Goal: Task Accomplishment & Management: Complete application form

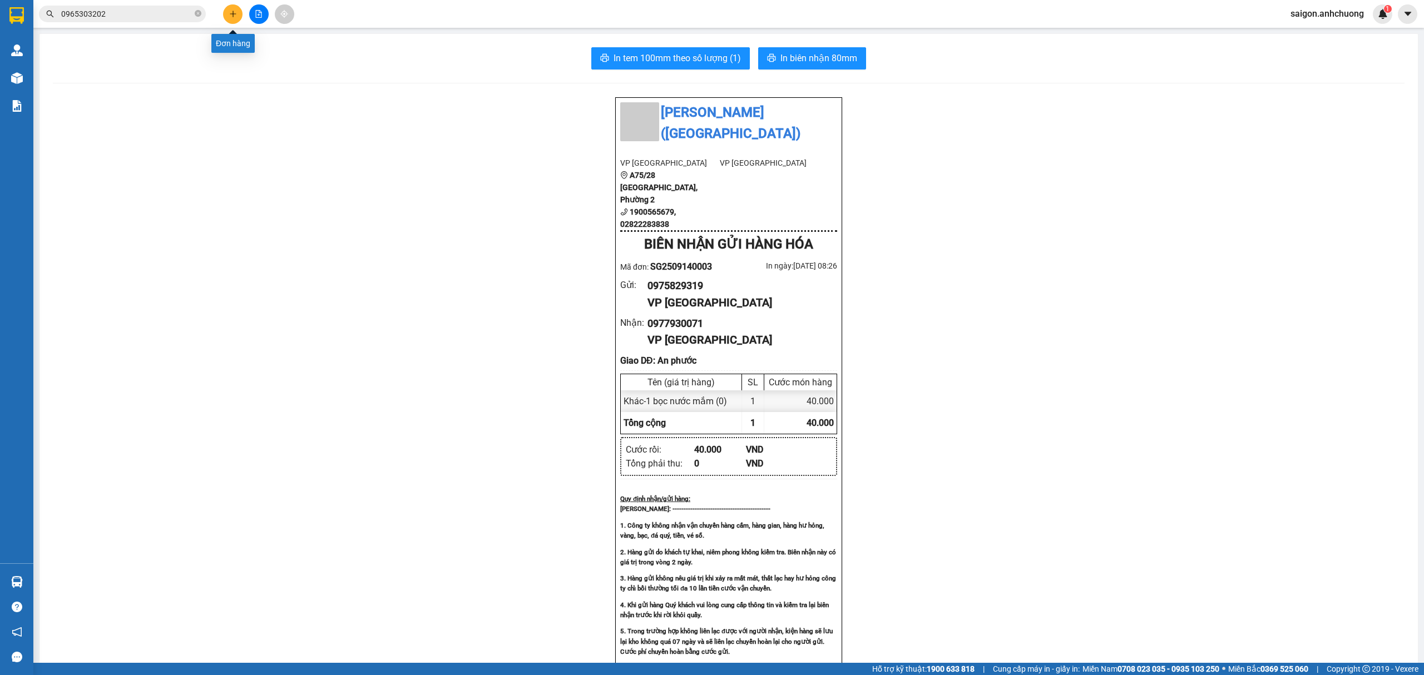
click at [229, 8] on button at bounding box center [232, 13] width 19 height 19
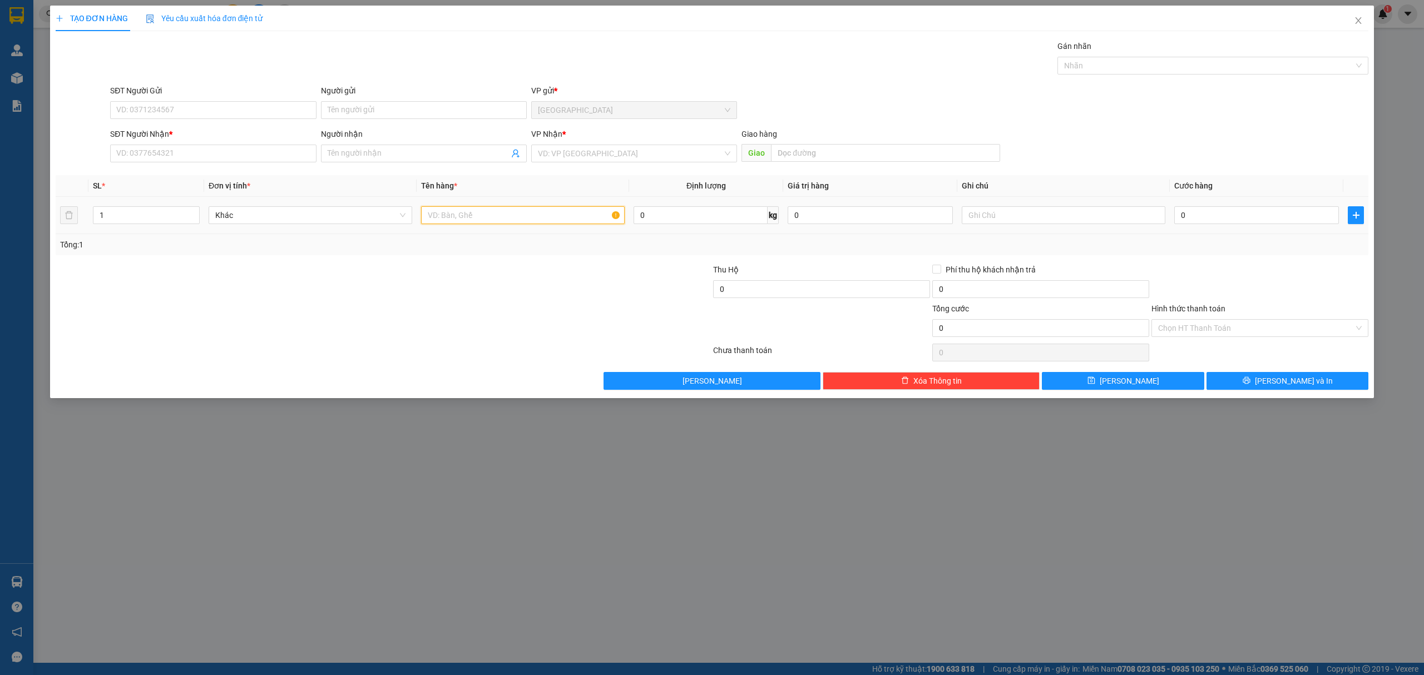
click at [480, 218] on input "text" at bounding box center [523, 215] width 204 height 18
type input "1 thùng"
click at [1272, 207] on input "0" at bounding box center [1256, 215] width 165 height 18
type input "5"
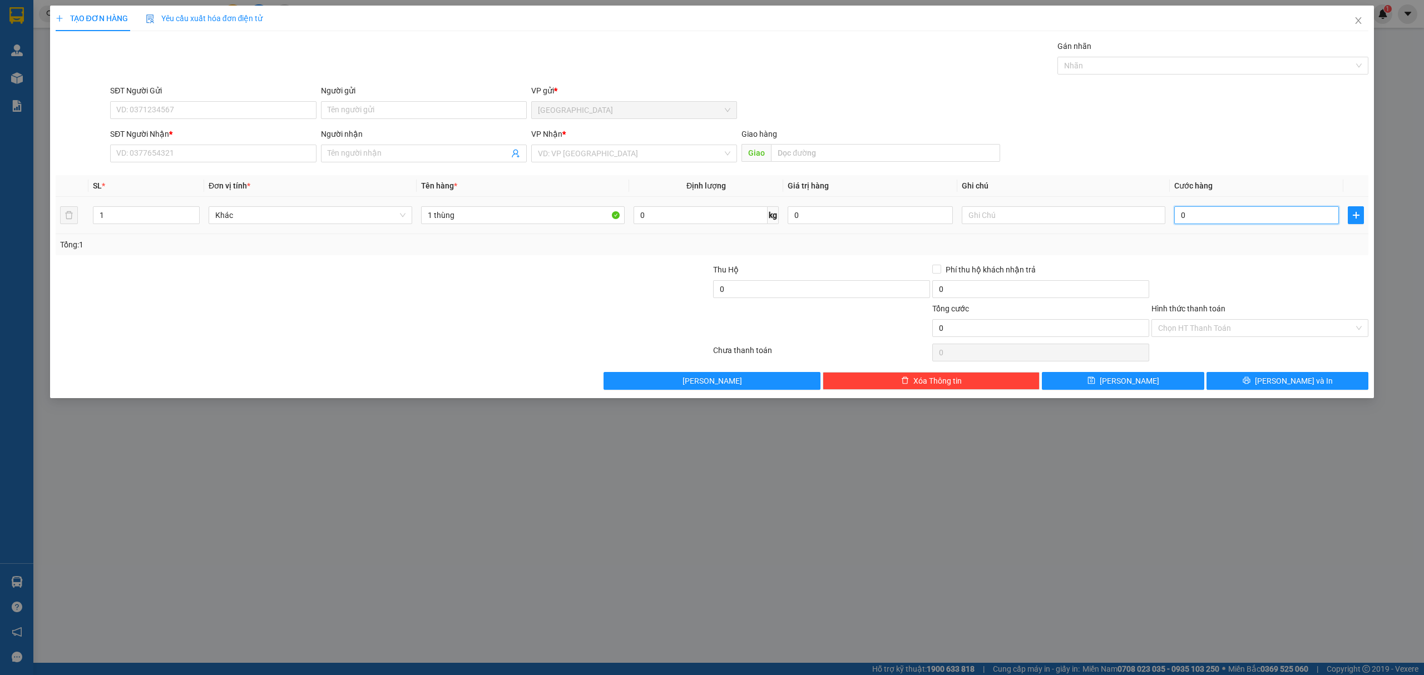
type input "5"
type input "50"
type input "500"
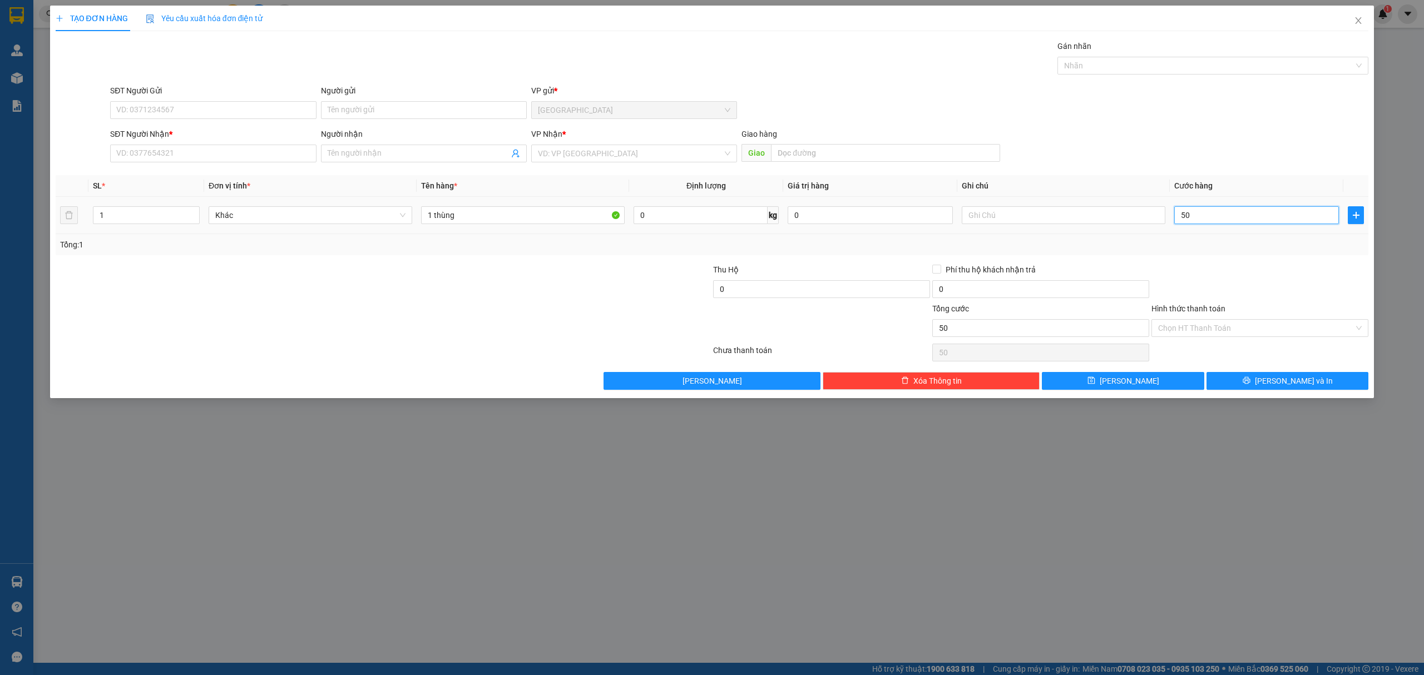
type input "500"
type input "5.000"
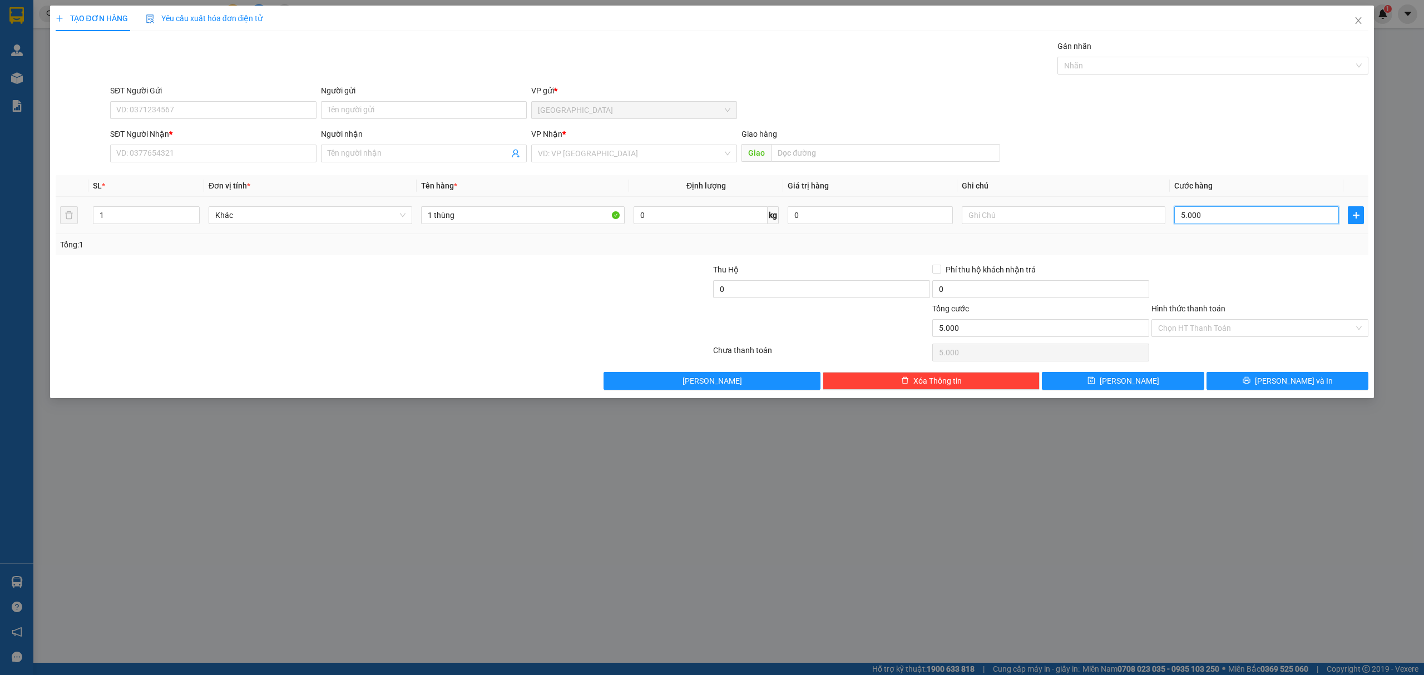
type input "50.000"
click at [1066, 535] on div "TẠO ĐƠN HÀNG Yêu cầu xuất hóa đơn điện tử Transit Pickup Surcharge Ids Transit …" at bounding box center [712, 337] width 1424 height 675
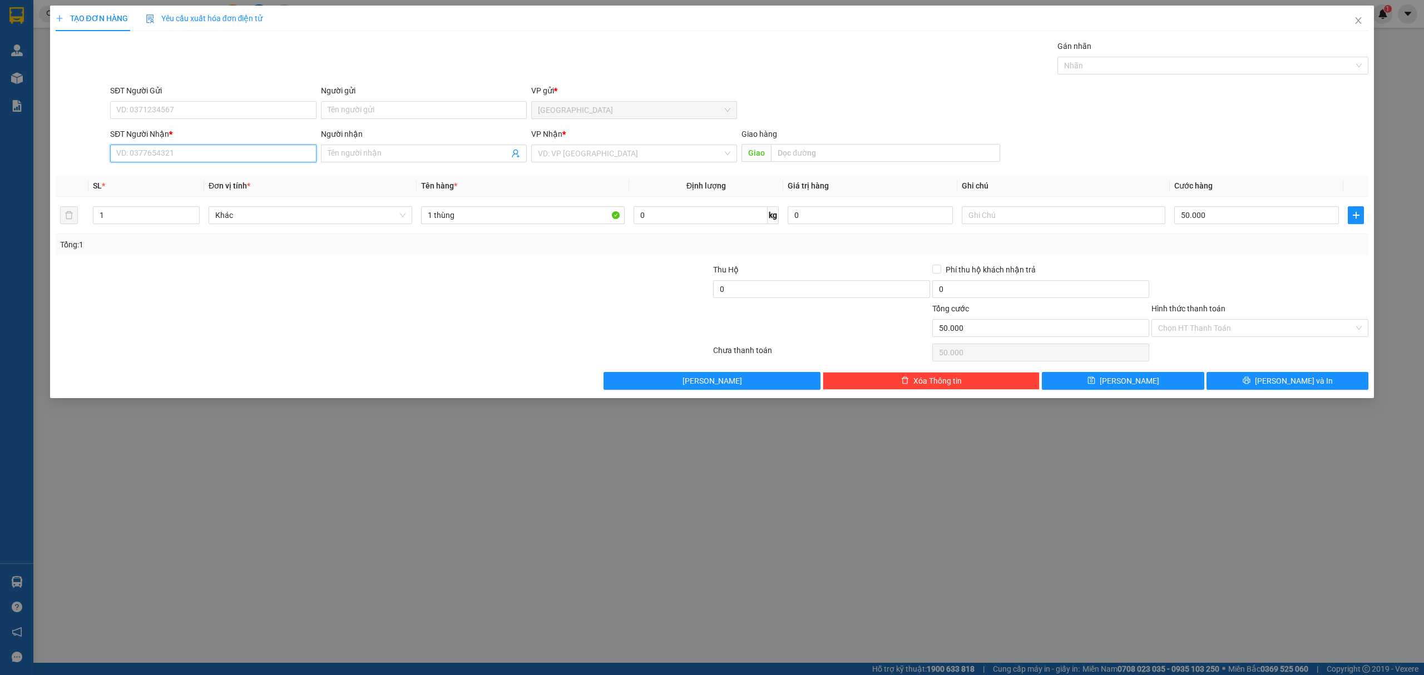
click at [239, 151] on input "SĐT Người Nhận *" at bounding box center [213, 154] width 206 height 18
click at [231, 174] on div "0335275116 - k`bơn" at bounding box center [213, 177] width 192 height 12
type input "0335275116"
type input "k`bơn"
type input "0335275116"
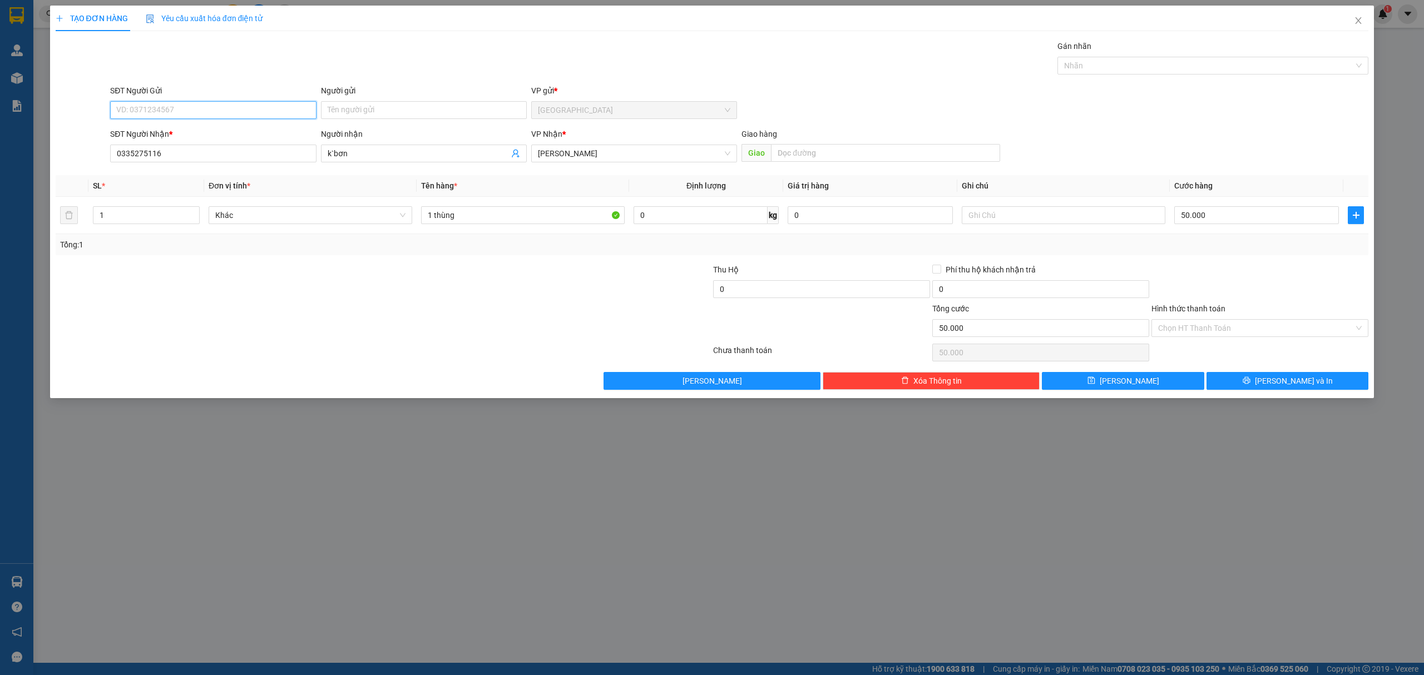
click at [234, 107] on input "SĐT Người Gửi" at bounding box center [213, 110] width 206 height 18
click at [243, 128] on div "0353672451" at bounding box center [213, 133] width 192 height 12
click at [1307, 320] on div "Chọn HT Thanh Toán" at bounding box center [1260, 328] width 217 height 18
type input "0353672451"
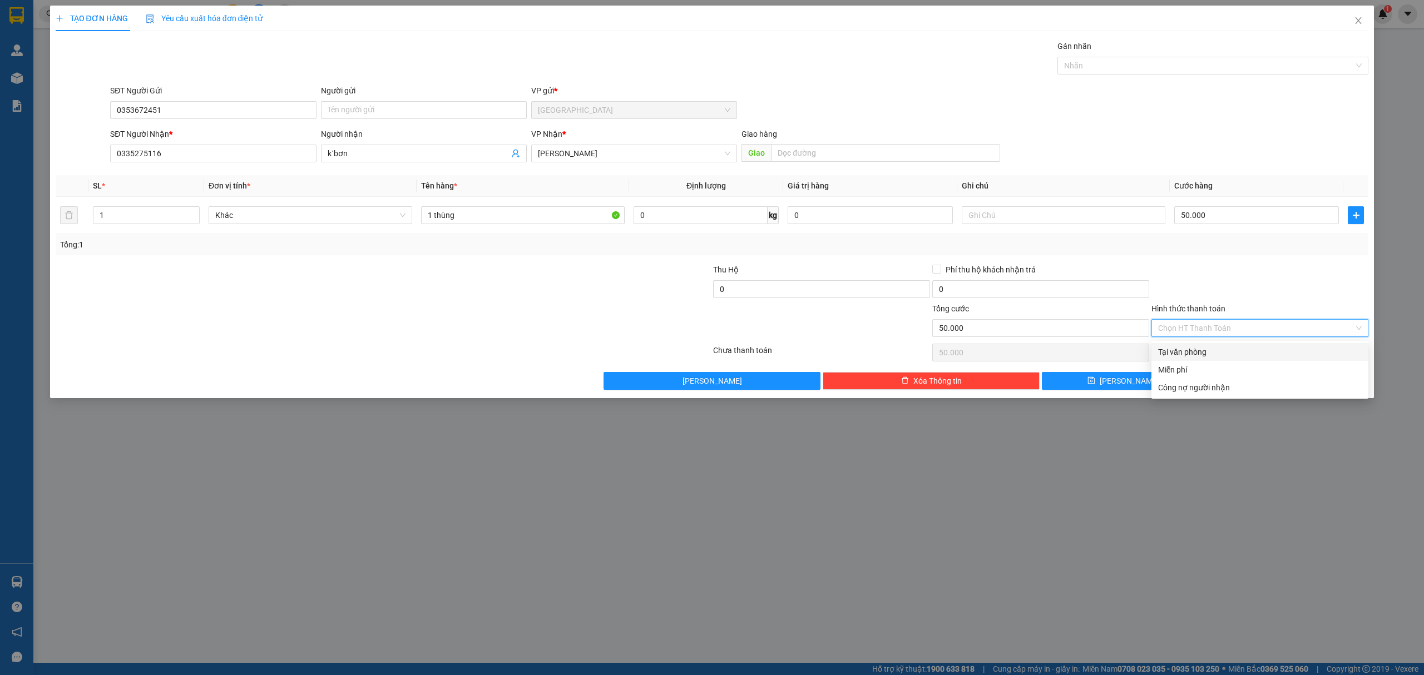
click at [1254, 350] on div "Tại văn phòng" at bounding box center [1260, 352] width 204 height 12
type input "0"
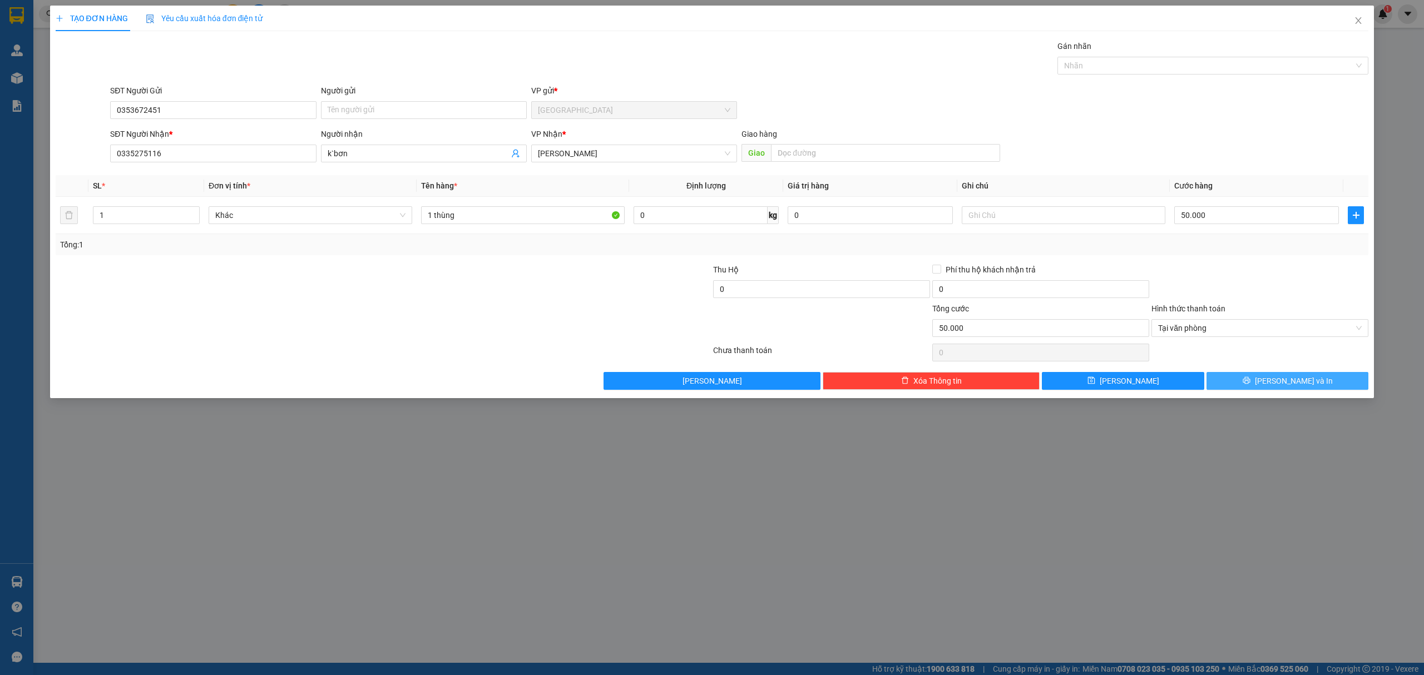
click at [1283, 381] on span "[PERSON_NAME] và In" at bounding box center [1294, 381] width 78 height 12
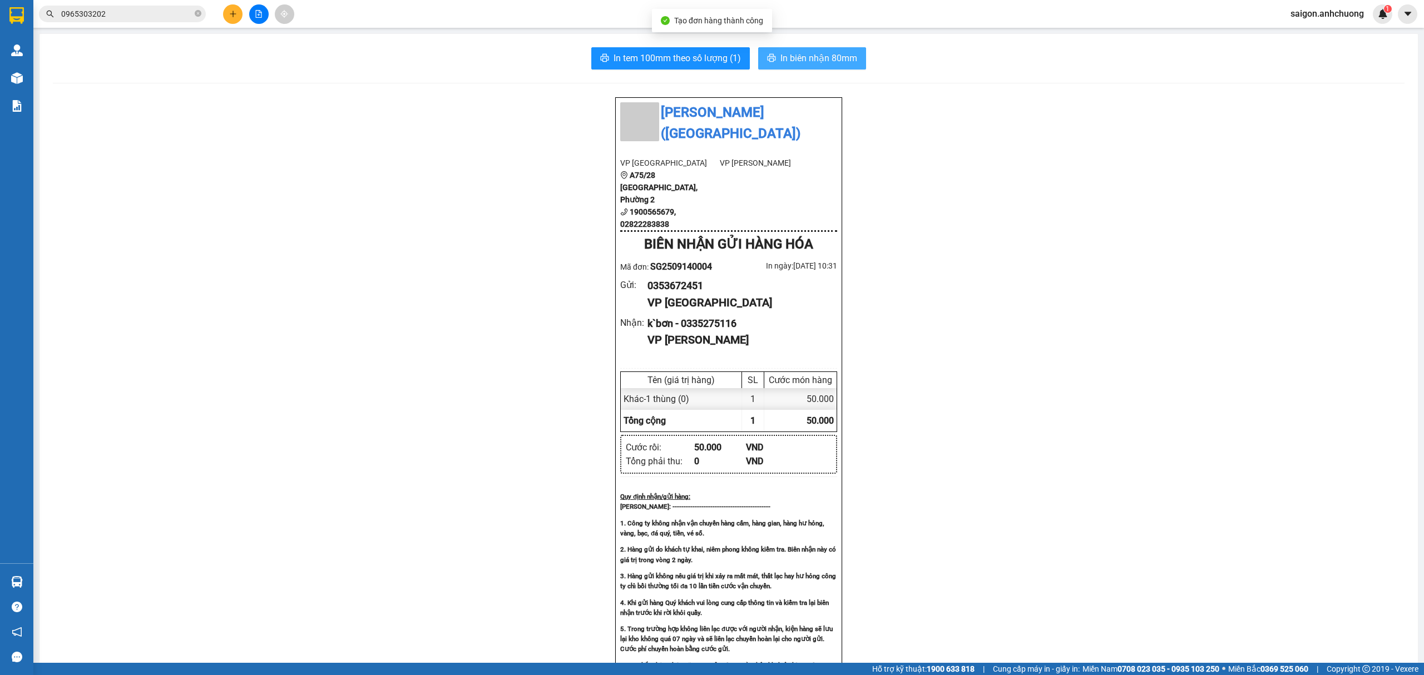
click at [815, 56] on span "In biên nhận 80mm" at bounding box center [818, 58] width 77 height 14
click at [725, 52] on span "In tem 100mm theo số lượng (1)" at bounding box center [677, 58] width 127 height 14
